Goal: Communication & Community: Ask a question

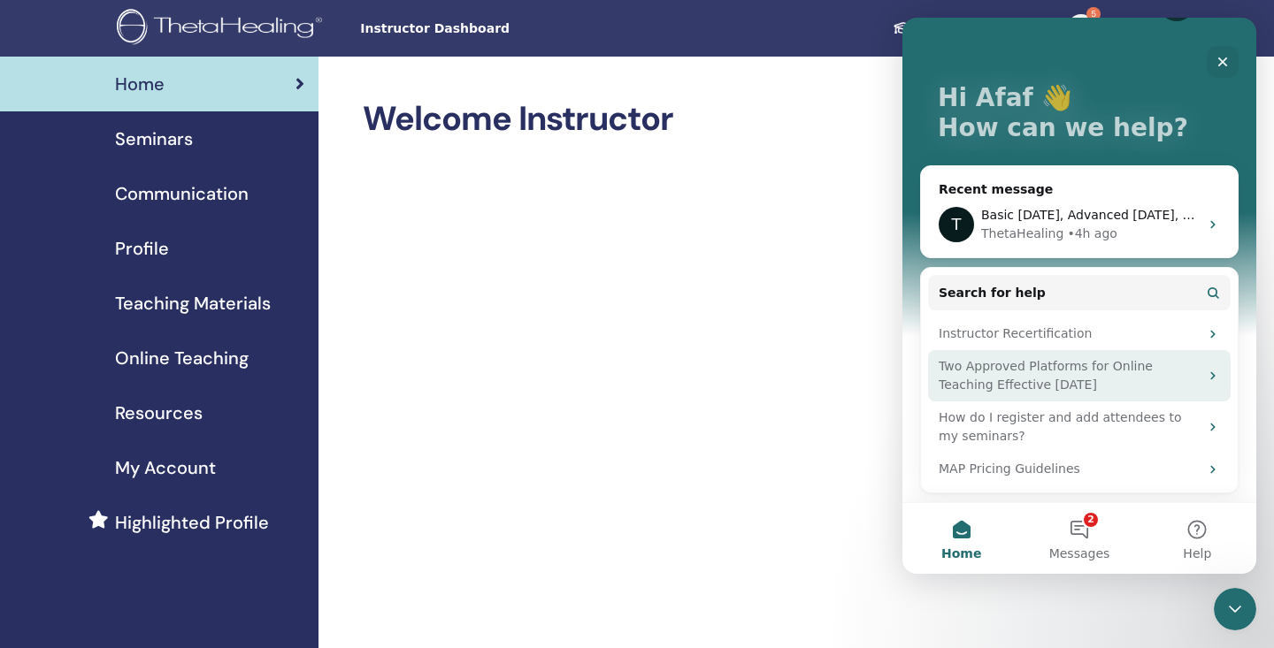
scroll to position [60, 0]
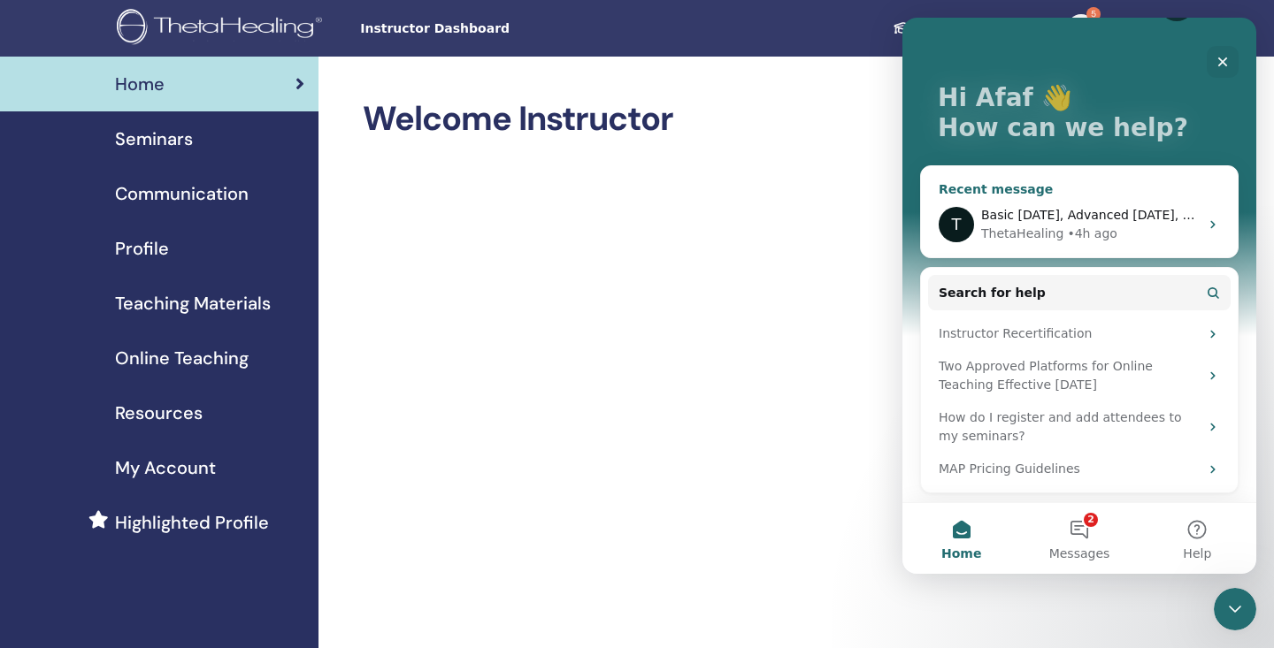
click at [1051, 214] on span "Basic [DATE], Advanced [DATE], Dig deeper [DATE]" at bounding box center [1139, 215] width 316 height 14
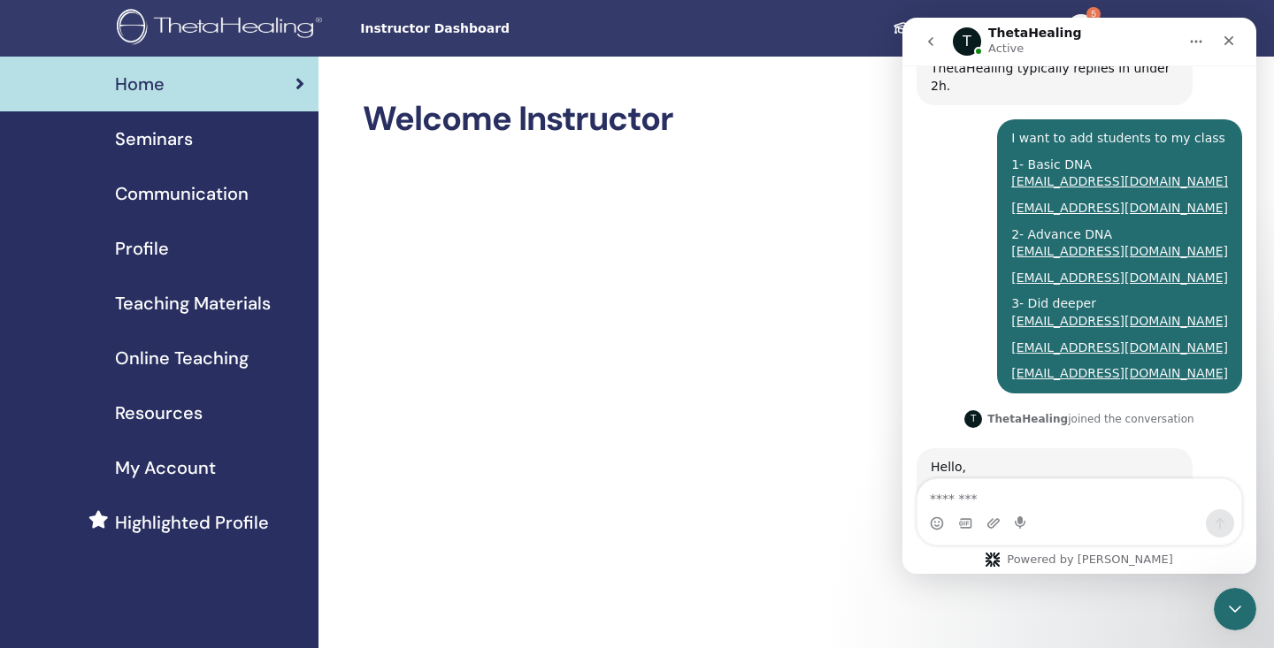
scroll to position [912, 0]
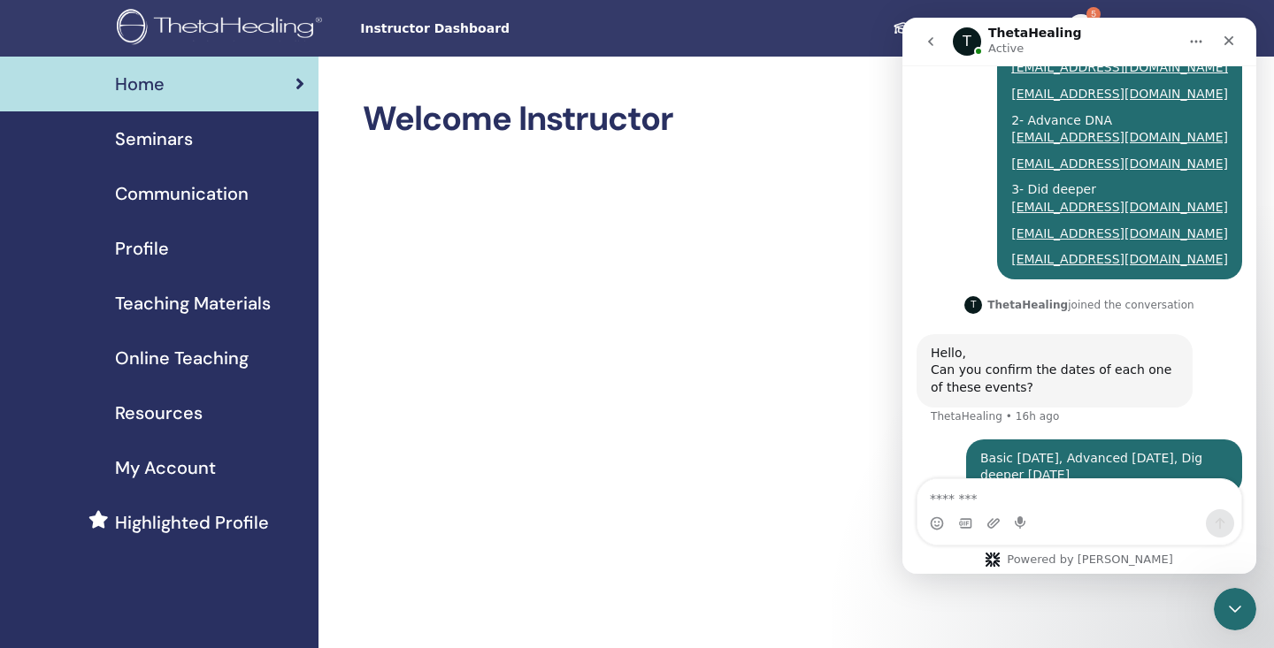
click at [475, 31] on span "Instructor Dashboard" at bounding box center [492, 28] width 265 height 19
click at [171, 146] on span "Seminars" at bounding box center [154, 139] width 78 height 27
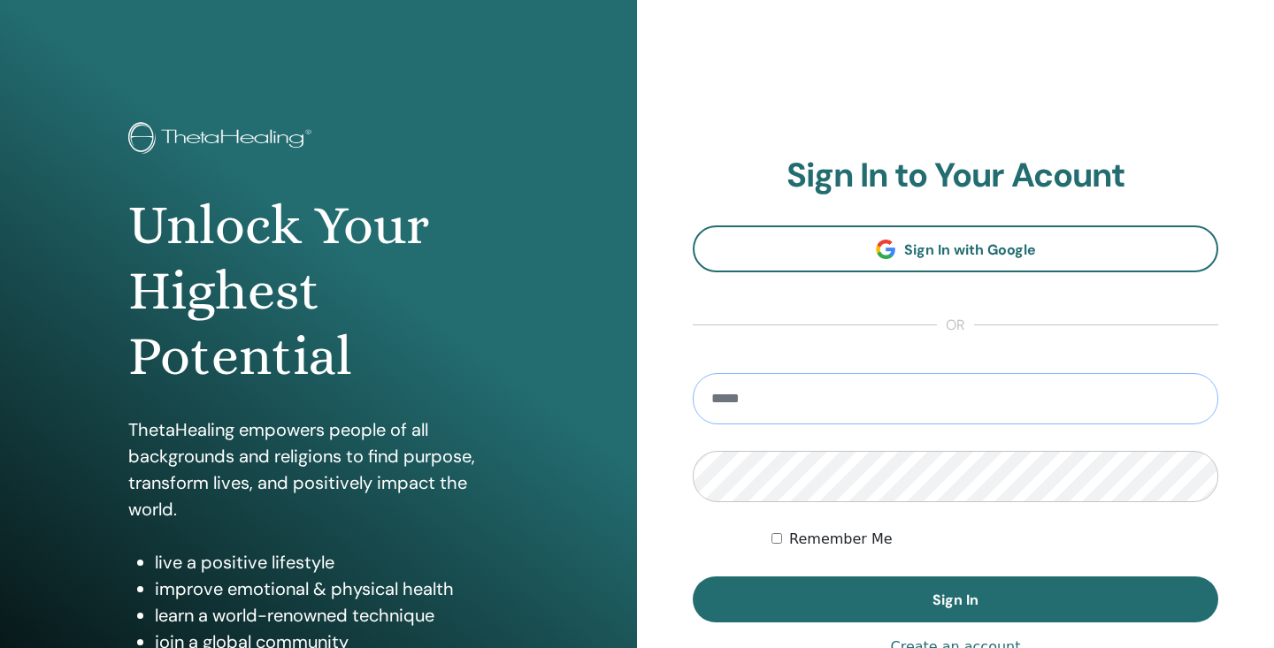
type input "**********"
click at [955, 600] on button "Sign In" at bounding box center [955, 600] width 525 height 46
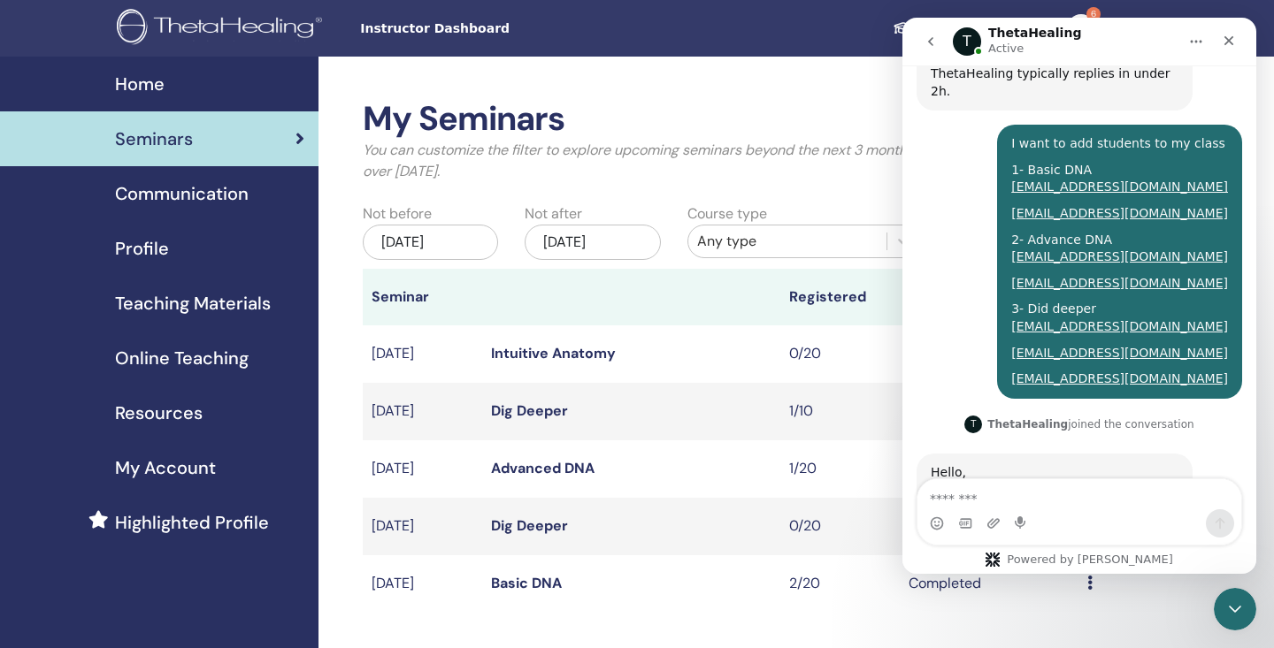
scroll to position [912, 0]
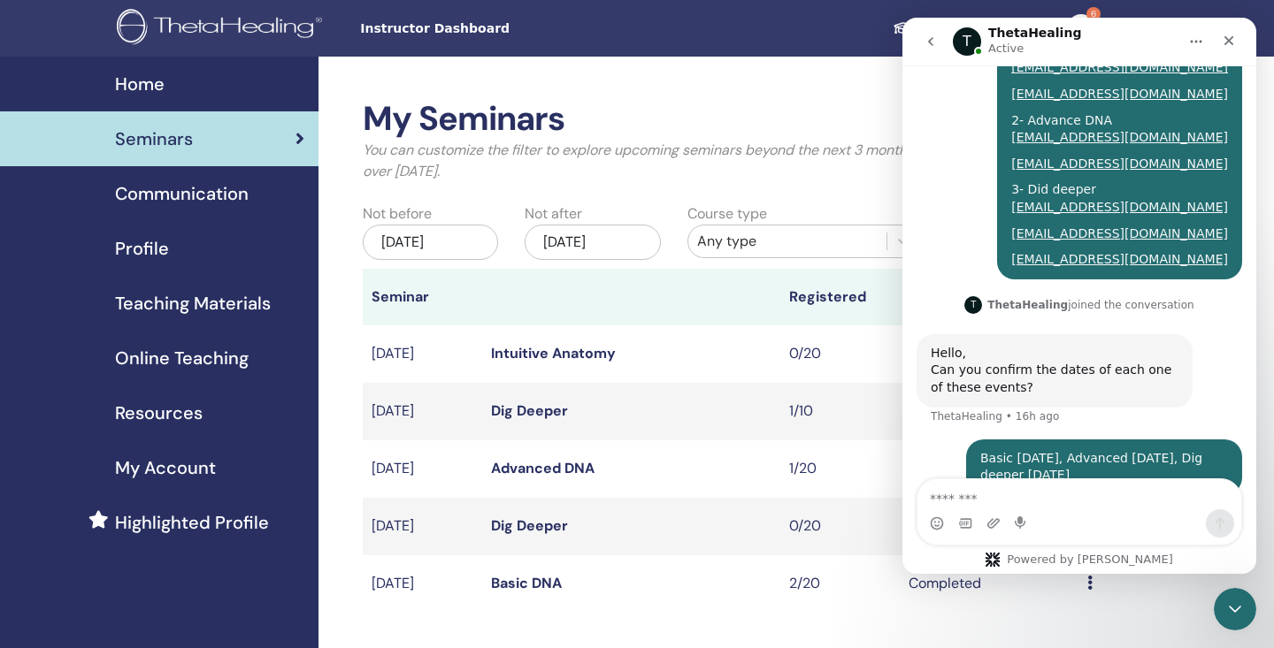
click at [781, 42] on div "Student Dashboard 6 AA Afaf AlHawas My ThetaLearning My ThetaHealers My Seminar…" at bounding box center [901, 28] width 553 height 57
click at [1230, 42] on icon "Close" at bounding box center [1229, 41] width 10 height 10
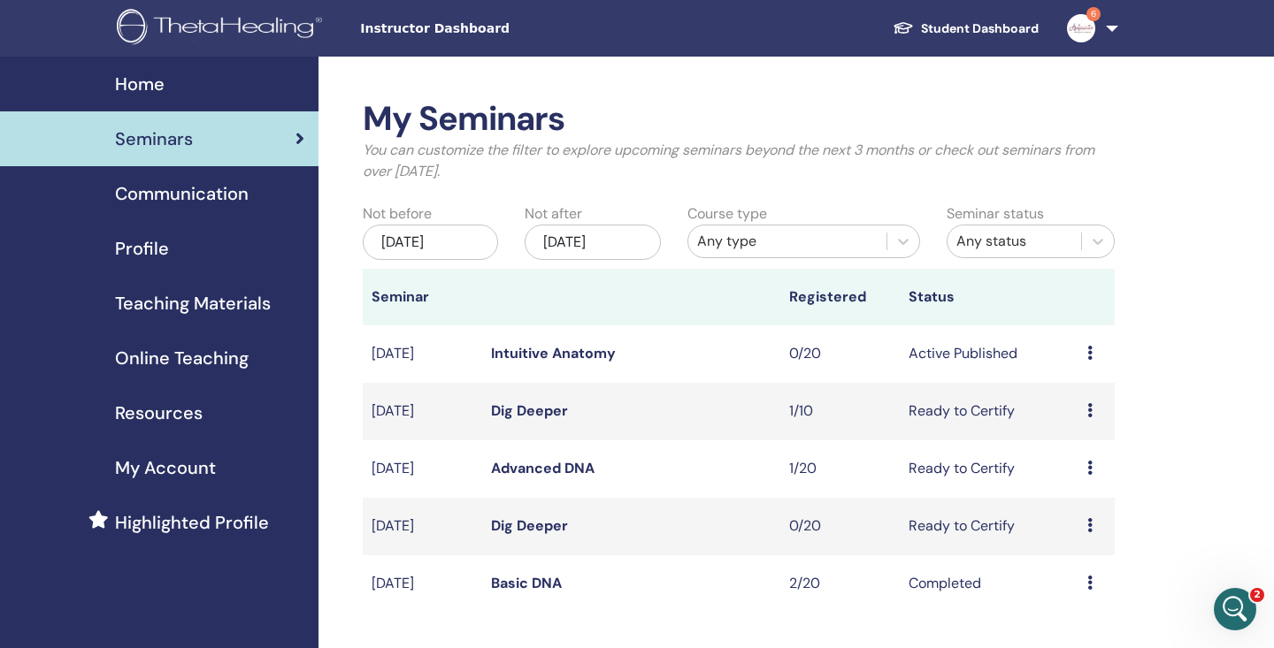
scroll to position [0, 0]
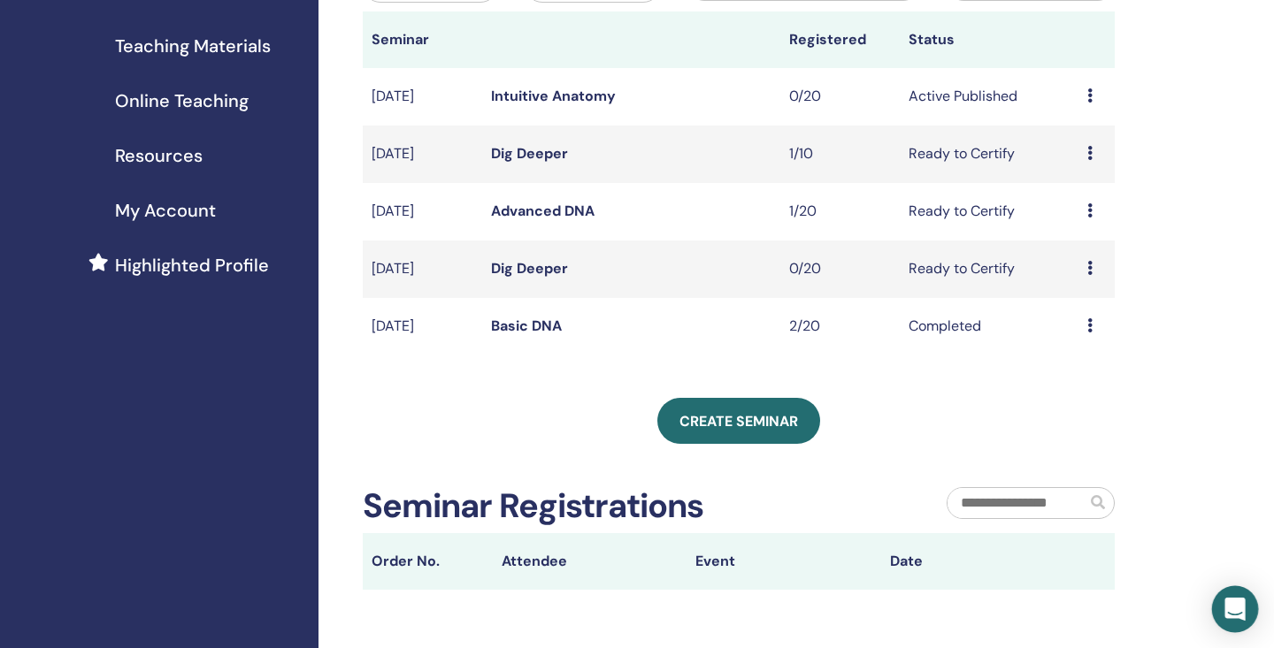
click at [1234, 610] on icon "Open Intercom Messenger" at bounding box center [1234, 609] width 20 height 23
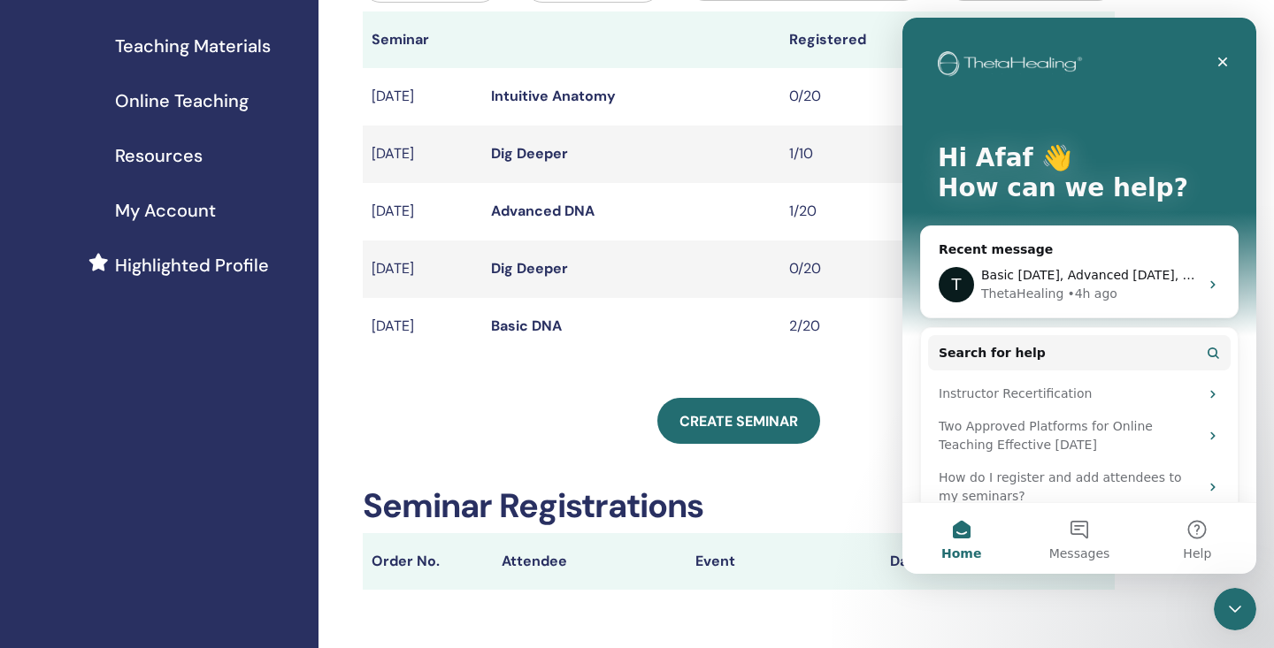
scroll to position [0, 0]
click at [1085, 283] on div "Basic [DATE], Advanced [DATE], Dig deeper [DATE]" at bounding box center [1090, 275] width 218 height 19
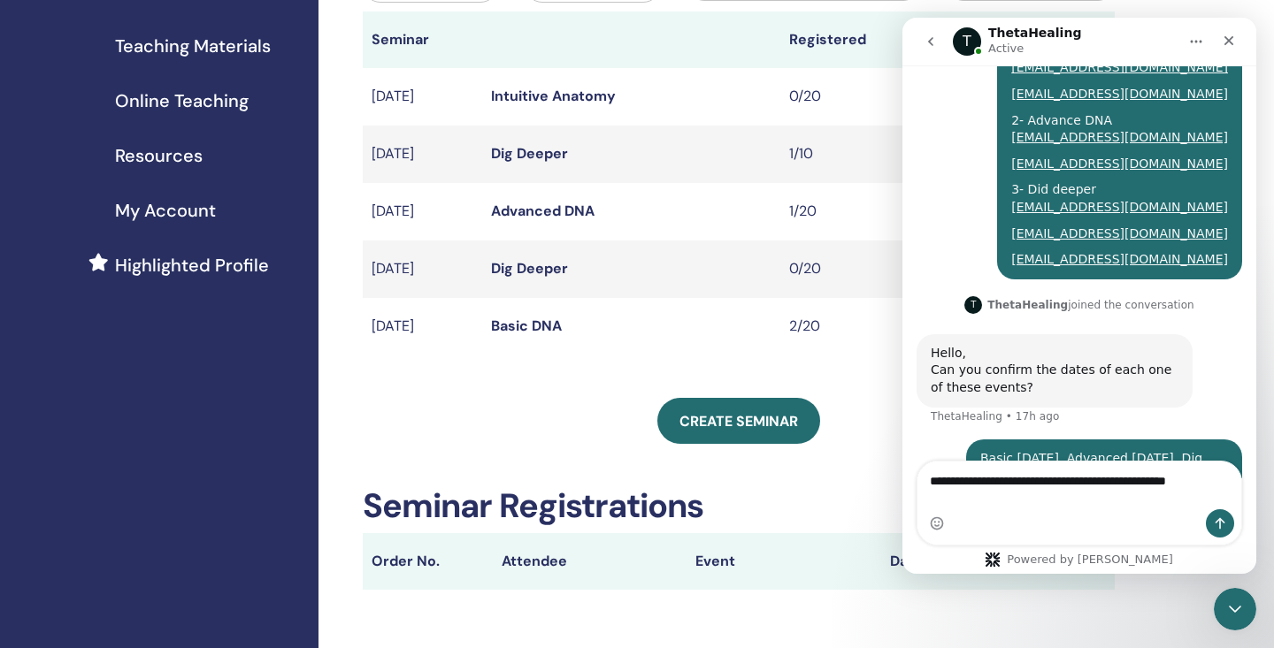
scroll to position [930, 0]
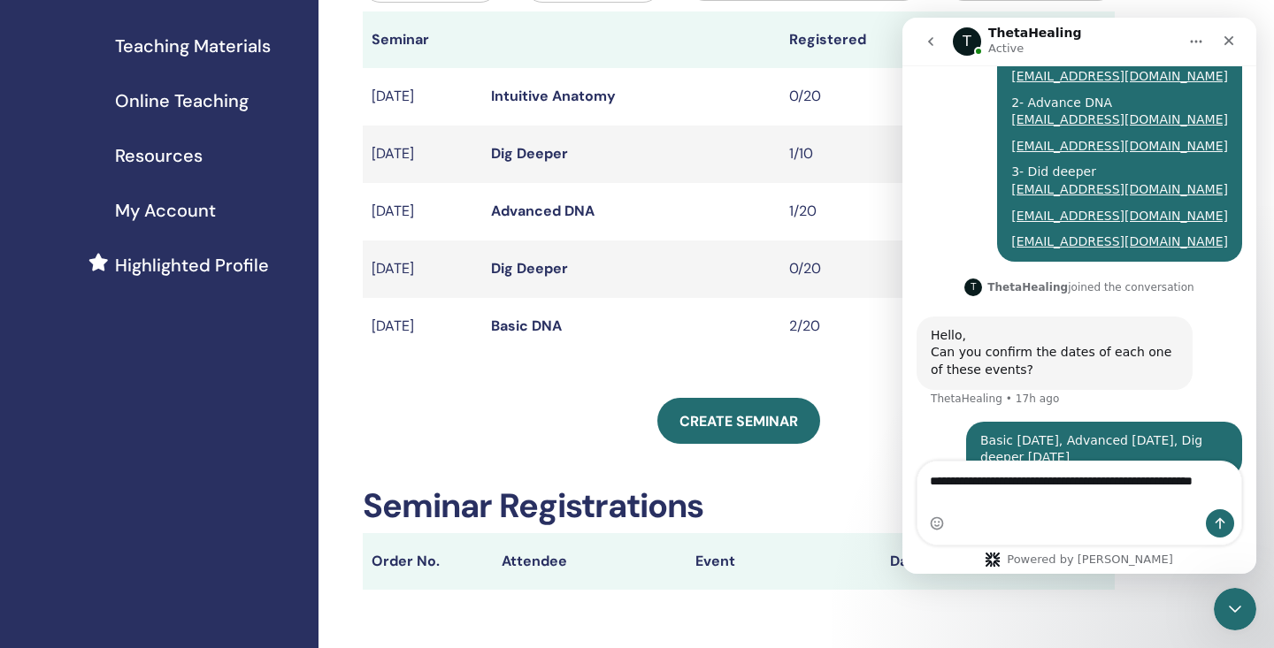
type textarea "**********"
click at [1221, 517] on icon "Send a message…" at bounding box center [1220, 524] width 14 height 14
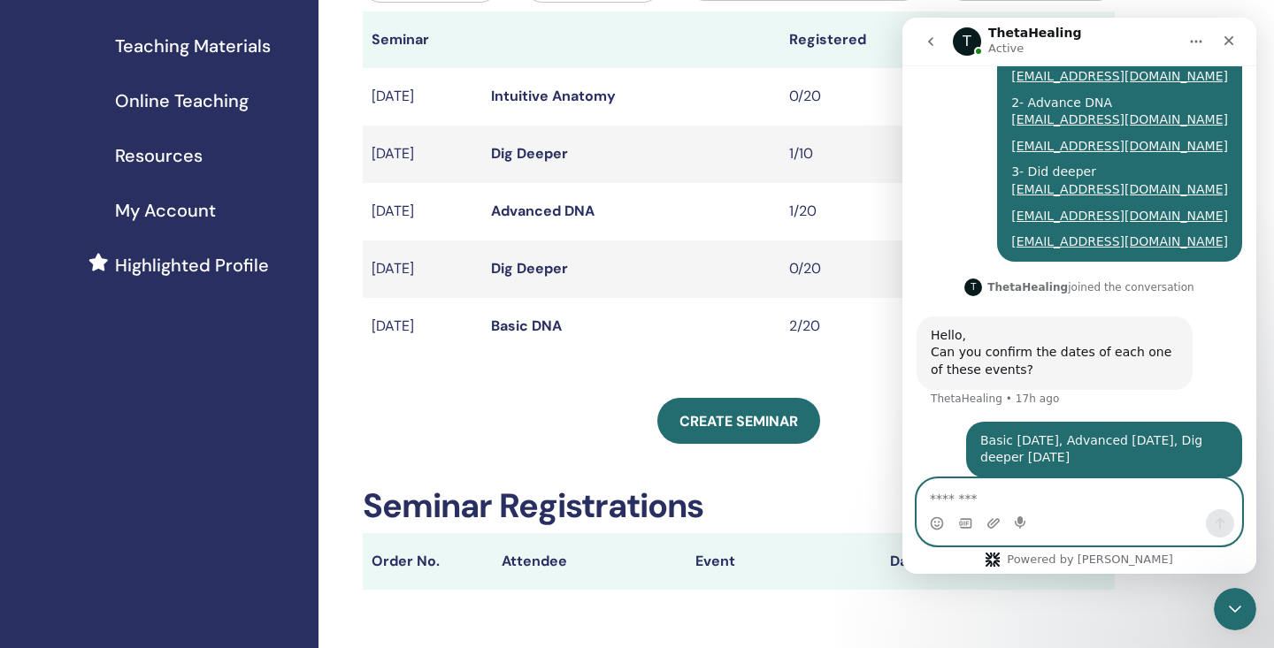
scroll to position [981, 0]
